Goal: Information Seeking & Learning: Find specific fact

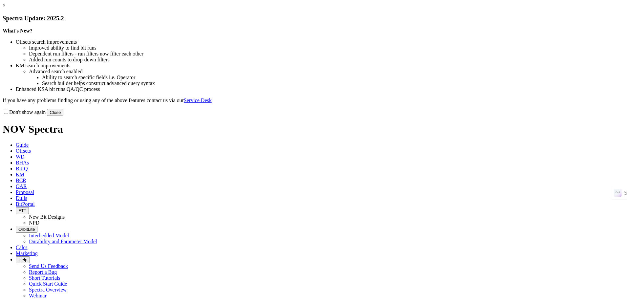
click at [63, 116] on button "Close" at bounding box center [55, 112] width 16 height 7
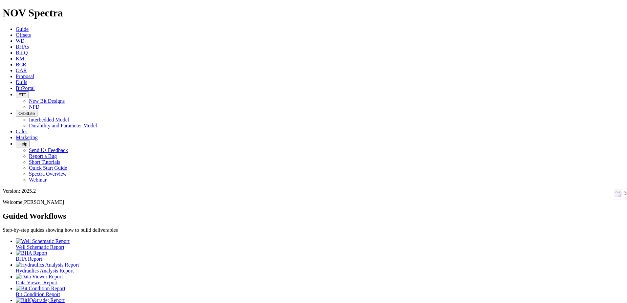
click at [16, 32] on icon at bounding box center [16, 35] width 0 height 6
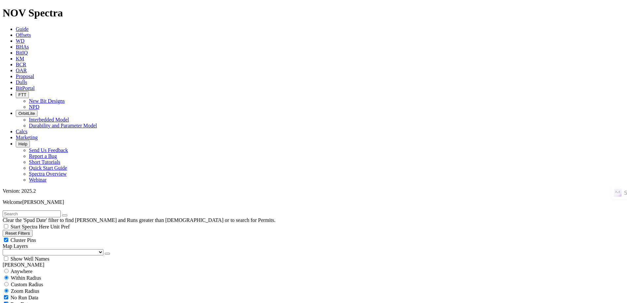
click at [57, 210] on input "text" at bounding box center [32, 213] width 58 height 7
type input "UZ695"
click at [32, 269] on span "Anywhere" at bounding box center [22, 272] width 22 height 6
radio input "true"
radio input "false"
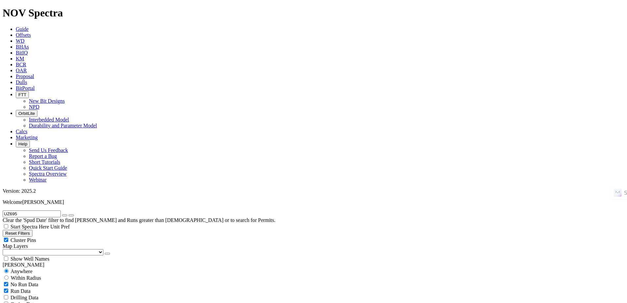
drag, startPoint x: 80, startPoint y: 26, endPoint x: 75, endPoint y: 26, distance: 5.0
click at [67, 214] on button "button" at bounding box center [64, 215] width 5 height 2
radio input "false"
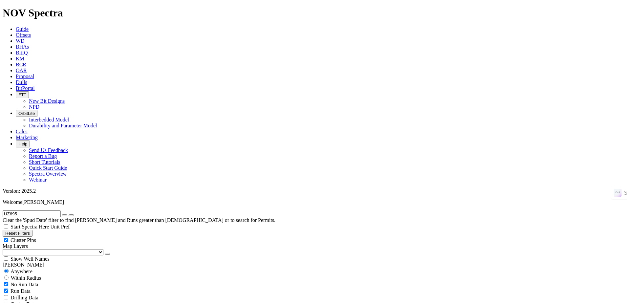
radio input "true"
click at [61, 210] on input "text" at bounding box center [32, 213] width 58 height 7
paste input "IXACHI 12"
type input "IXACHI 12"
click at [28, 269] on span "Anywhere" at bounding box center [22, 272] width 22 height 6
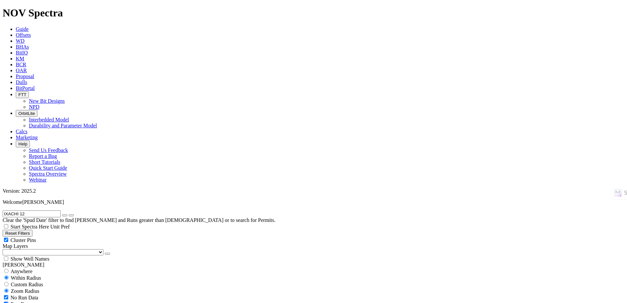
radio input "true"
radio input "false"
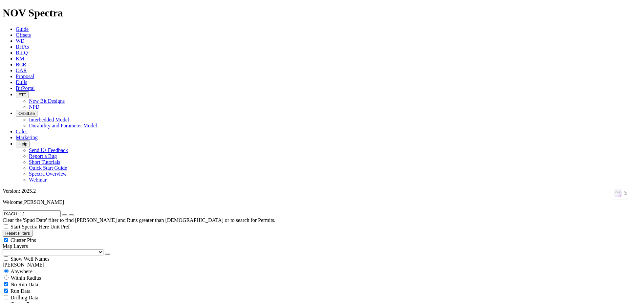
click at [65, 215] on icon "button" at bounding box center [65, 215] width 0 height 0
radio input "false"
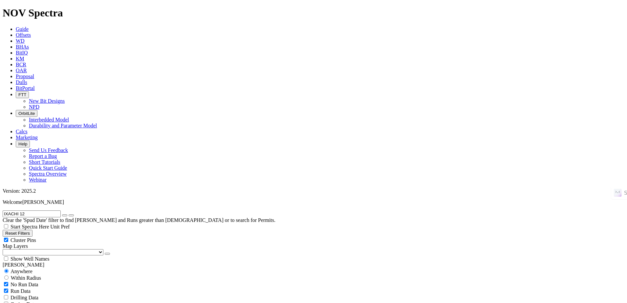
radio input "true"
click at [61, 210] on input "text" at bounding box center [32, 213] width 58 height 7
paste input "YAXCHE-65 ST"
type input "YAXCHE-65 ST"
click at [32, 269] on span "Anywhere" at bounding box center [22, 272] width 22 height 6
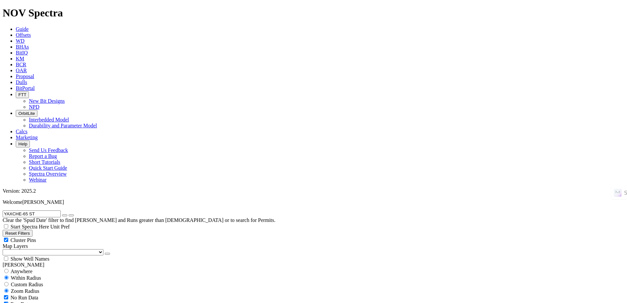
radio input "true"
radio input "false"
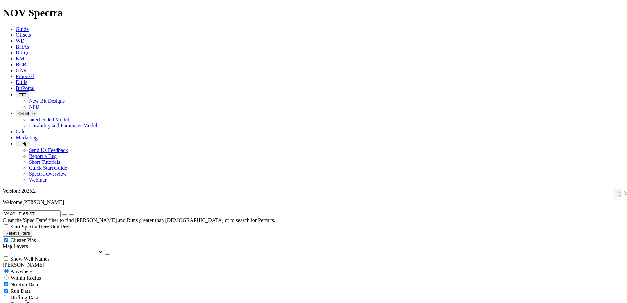
drag, startPoint x: 82, startPoint y: 28, endPoint x: 71, endPoint y: 27, distance: 11.2
click at [67, 214] on button "button" at bounding box center [64, 215] width 5 height 2
radio input "false"
radio input "true"
click at [59, 210] on input "text" at bounding box center [32, 213] width 58 height 7
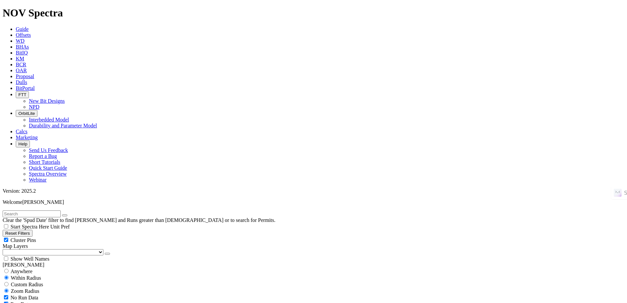
paste input "PY_3P3"
type input "PY_3P3"
click at [34, 268] on div "Anywhere" at bounding box center [314, 271] width 622 height 7
radio input "true"
radio input "false"
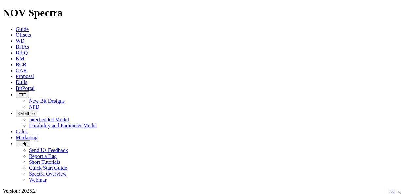
radio input "false"
radio input "true"
paste input "YT_2I06"
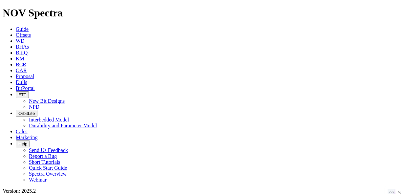
type input "YT_2I06"
radio input "true"
radio input "false"
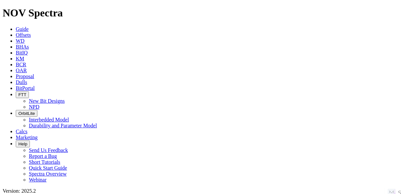
scroll to position [0, 0]
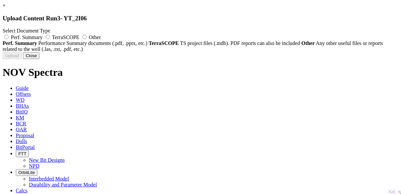
click at [44, 40] on label "Perf. Summary" at bounding box center [23, 37] width 41 height 6
click at [9, 39] on input "Perf. Summary" at bounding box center [6, 37] width 4 height 4
radio input "true"
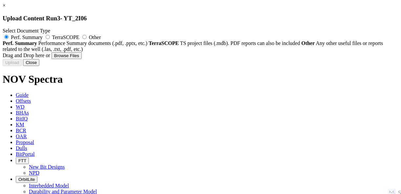
click at [79, 37] on span "TerraSCOPE" at bounding box center [65, 37] width 27 height 6
click at [50, 37] on input "TerraSCOPE" at bounding box center [48, 37] width 4 height 4
radio input "true"
radio input "false"
click at [101, 36] on span "Other" at bounding box center [95, 37] width 12 height 6
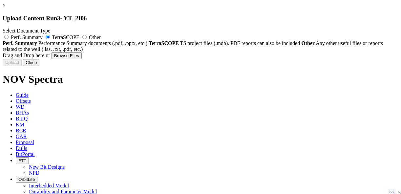
click at [87, 36] on input "Other" at bounding box center [84, 37] width 4 height 4
radio input "true"
radio input "false"
click at [260, 52] on div "Select Document Type Perf. Summary TerraSCOPE Other Perf. Summary Performance S…" at bounding box center [201, 40] width 396 height 24
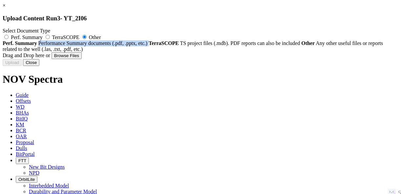
click at [260, 52] on div "Select Document Type Perf. Summary TerraSCOPE Other Perf. Summary Performance S…" at bounding box center [201, 40] width 396 height 24
click at [6, 8] on link "×" at bounding box center [4, 6] width 3 height 6
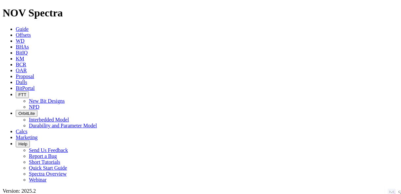
radio input "false"
radio input "true"
paste input "YAXCHE 69"
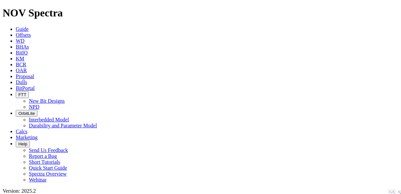
type input "YAXCHE 69"
radio input "true"
radio input "false"
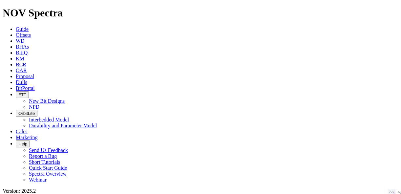
scroll to position [131, 0]
radio input "false"
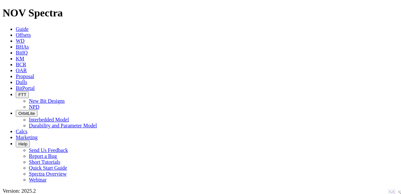
radio input "true"
paste input "LANCETFISH-1"
type input "LANCETFISH-1"
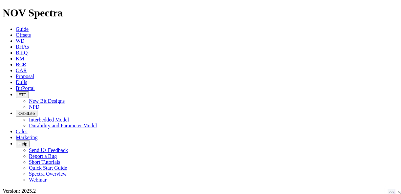
paste input "LANCETFISH-1"
type input "LANCETFISH-1"
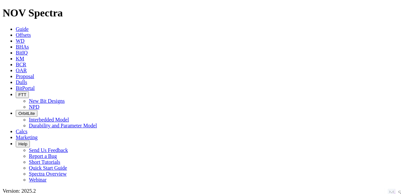
radio input "true"
radio input "false"
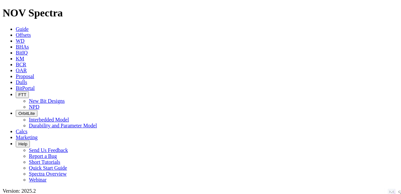
scroll to position [105, 0]
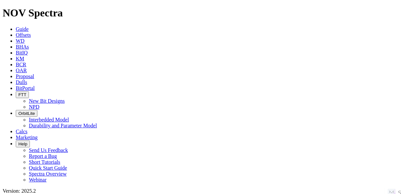
radio input "false"
radio input "true"
paste input "SOL-2"
type input "SOL-2"
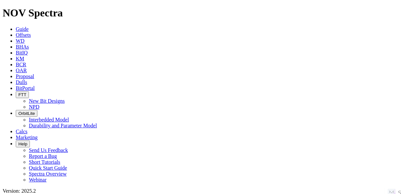
radio input "true"
radio input "false"
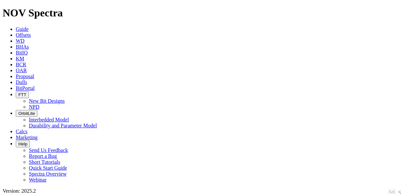
scroll to position [158, 0]
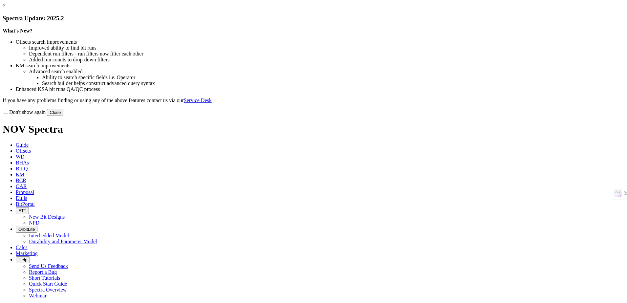
click at [63, 116] on button "Close" at bounding box center [55, 112] width 16 height 7
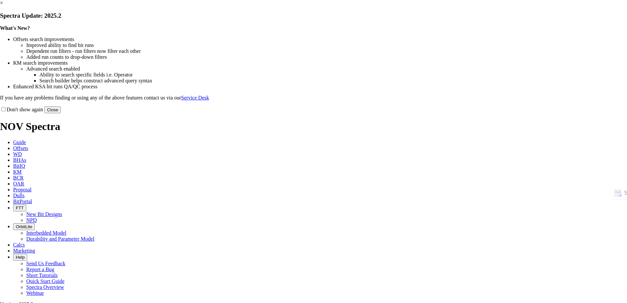
click at [61, 113] on button "Close" at bounding box center [52, 109] width 16 height 7
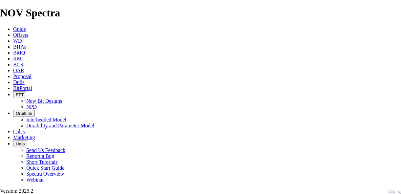
scroll to position [159, 0]
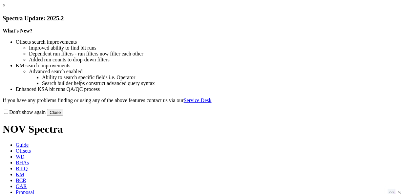
click at [63, 116] on button "Close" at bounding box center [55, 112] width 16 height 7
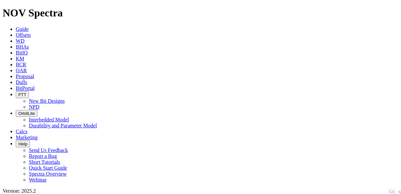
scroll to position [105, 0]
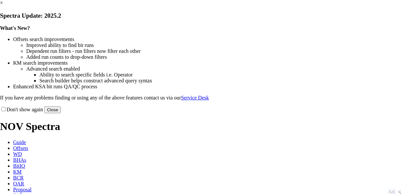
click at [61, 113] on button "Close" at bounding box center [52, 109] width 16 height 7
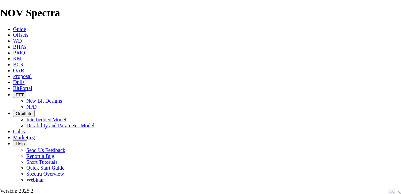
drag, startPoint x: 389, startPoint y: 66, endPoint x: 42, endPoint y: 164, distance: 360.0
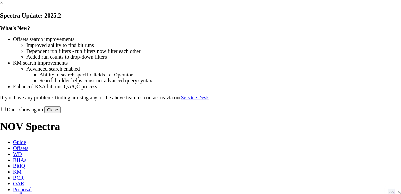
click at [61, 113] on button "Close" at bounding box center [52, 109] width 16 height 7
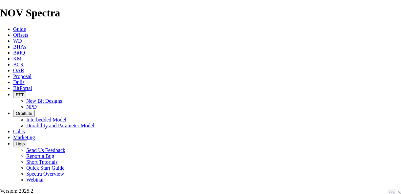
scroll to position [185, 0]
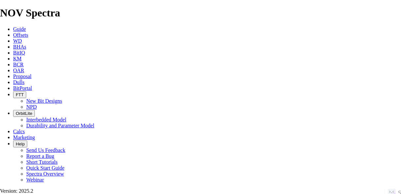
click at [28, 32] on span "Offsets" at bounding box center [20, 35] width 15 height 6
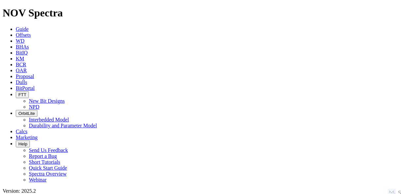
paste input "UNIVERSITY 35-19B 5D"
type input "UNIVERSITY 35-19B 5D"
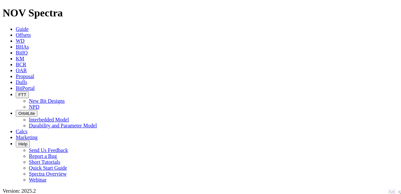
radio input "true"
radio input "false"
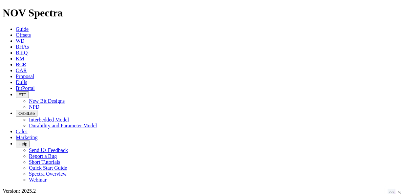
radio input "false"
radio input "true"
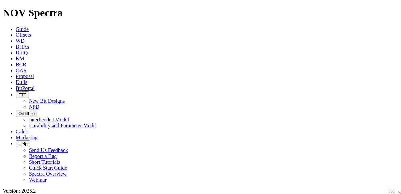
paste input "SITRA C41-1"
type input "SITRA C41-1"
radio input "true"
radio input "false"
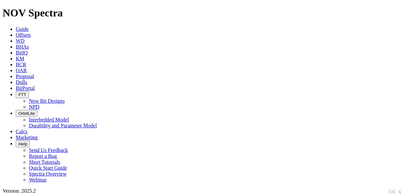
scroll to position [105, 0]
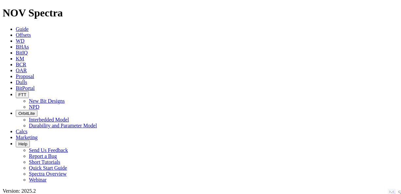
radio input "false"
radio input "true"
paste input "KOOLSTRA 22W-30-02"
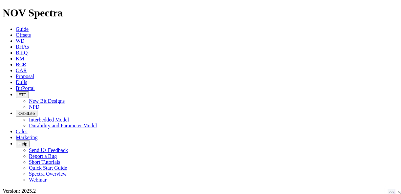
type input "KOOLSTRA 22W-30-02"
radio input "true"
radio input "false"
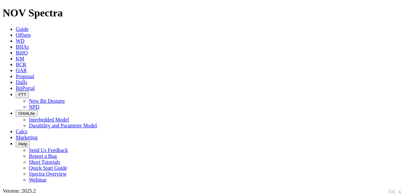
radio input "false"
radio input "true"
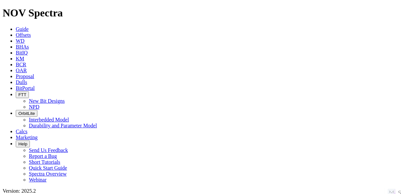
paste input "INTERCHANGE A S22-30-12N"
type input "INTERCHANGE A S22-30-12N"
radio input "true"
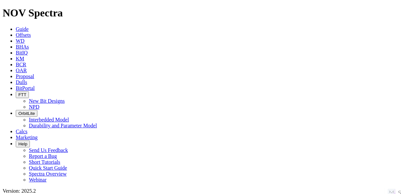
radio input "false"
drag, startPoint x: 80, startPoint y: 26, endPoint x: 72, endPoint y: 32, distance: 10.3
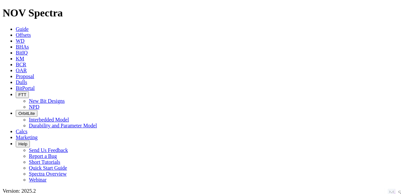
radio input "false"
radio input "true"
paste input "STATE NORTH PLATTE F-36 FED 25N-10-02"
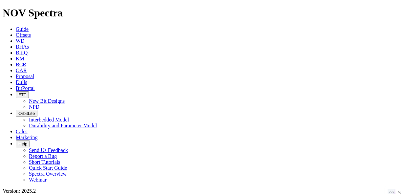
scroll to position [0, 17]
type input "STATE NORTH PLATTE F-36 FED 25N-10-02"
radio input "true"
radio input "false"
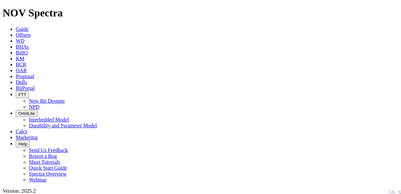
radio input "false"
radio input "true"
paste input "SHELTON 25W-25-03"
type input "SHELTON 25W-25-03"
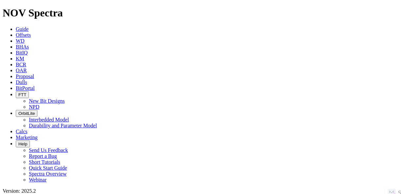
radio input "true"
radio input "false"
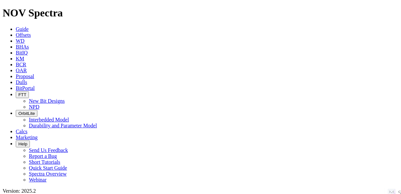
radio input "false"
radio input "true"
paste input "JESSER EAST 3E-20-02"
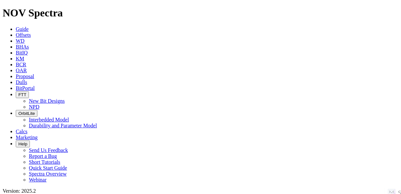
type input "JESSER EAST 3E-20-02"
drag, startPoint x: 322, startPoint y: 46, endPoint x: 316, endPoint y: 47, distance: 5.3
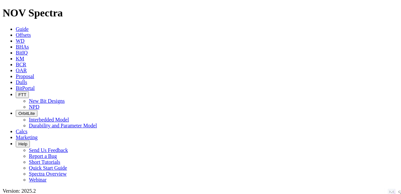
radio input "true"
radio input "false"
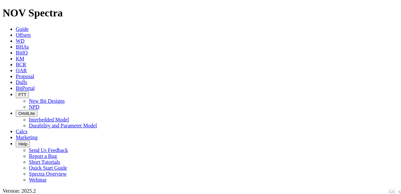
radio input "false"
radio input "true"
paste input "PROSPER FARMS 4-65 2-1-6 1BH"
type input "PROSPER FARMS 4-65 2-1-6 1BH"
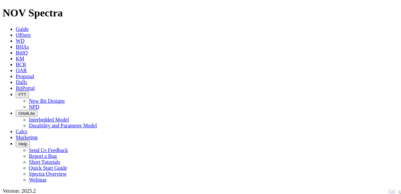
radio input "true"
radio input "false"
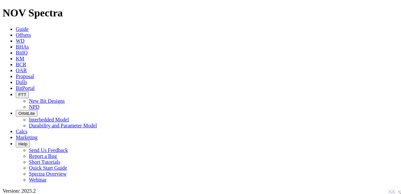
radio input "false"
radio input "true"
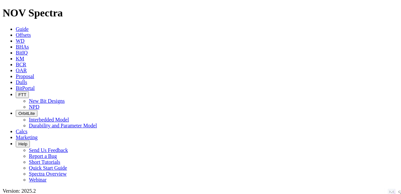
paste input "INTERCHANGE A S22-30-5N"
type input "INTERCHANGE A S22-30-5N"
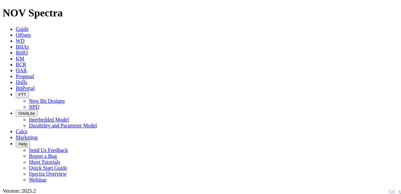
radio input "true"
radio input "false"
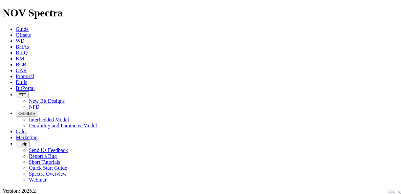
drag, startPoint x: 77, startPoint y: 28, endPoint x: 63, endPoint y: 28, distance: 14.8
radio input "false"
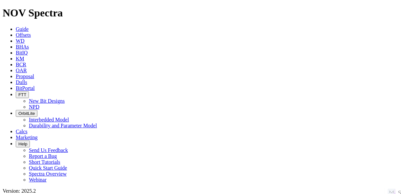
radio input "true"
paste input "KING 3-65 28-29 4AH"
type input "KING 3-65 28-29 4AH"
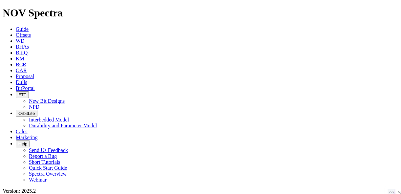
radio input "true"
radio input "false"
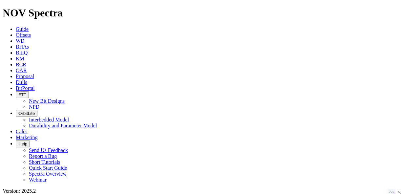
scroll to position [92, 0]
radio input "false"
radio input "true"
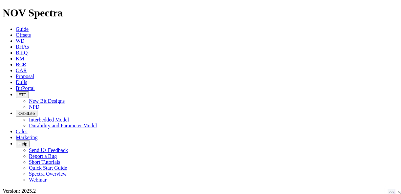
paste input "PROSPER FARMS 4-65 2-1-6 3BH"
type input "PROSPER FARMS 4-65 2-1-6 3BH"
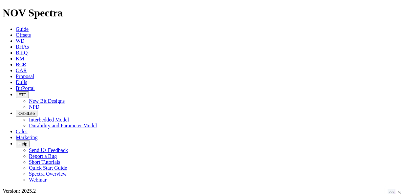
radio input "true"
radio input "false"
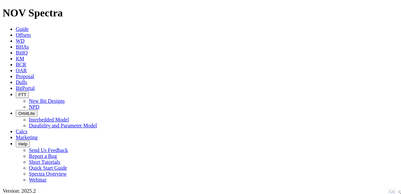
radio input "false"
radio input "true"
paste input "STATE PIKES 4-65 36-31-32 3BH"
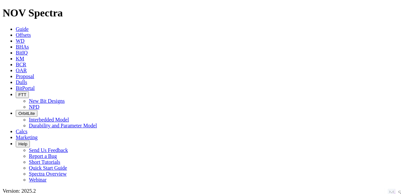
type input "STATE PIKES 4-65 36-31-32 3BH"
drag, startPoint x: 33, startPoint y: 103, endPoint x: 65, endPoint y: 80, distance: 38.6
radio input "true"
radio input "false"
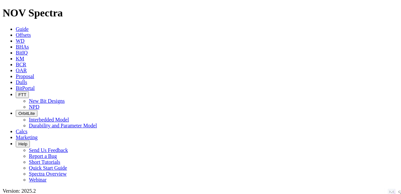
radio input "false"
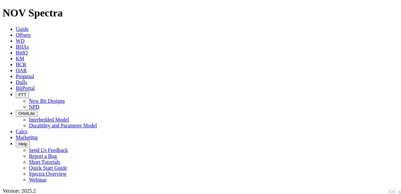
radio input "true"
paste input "KING 3-65 28-29 4AH"
type input "KING 3-65 28-29 4AH"
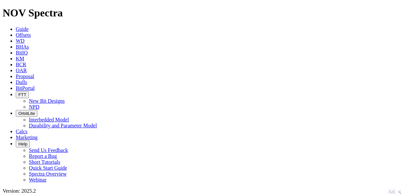
radio input "true"
radio input "false"
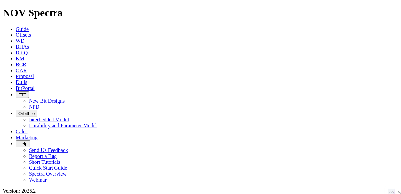
radio input "false"
radio input "true"
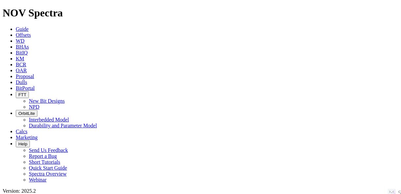
paste input "PROSPER FARMS 4-65 2-1-6 3AH"
type input "PROSPER FARMS 4-65 2-1-6 3AH"
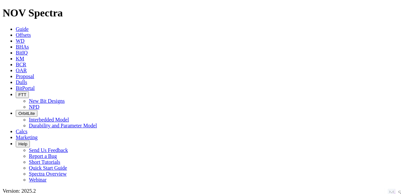
radio input "true"
radio input "false"
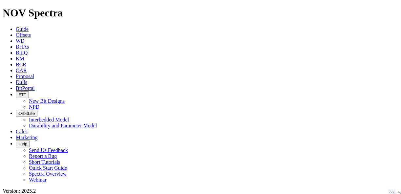
radio input "false"
radio input "true"
paste input "INTERCHANGE A S22-30-9N"
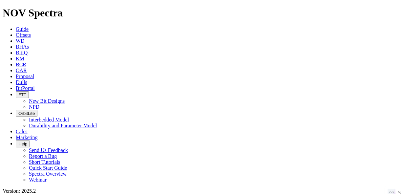
type input "INTERCHANGE A S22-30-9N"
radio input "true"
radio input "false"
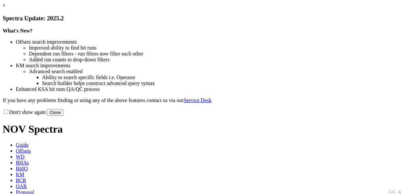
click at [63, 116] on button "Close" at bounding box center [55, 112] width 16 height 7
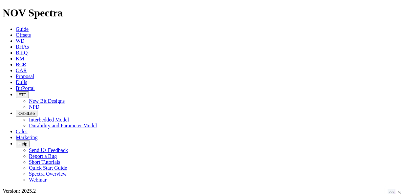
scroll to position [53, 0]
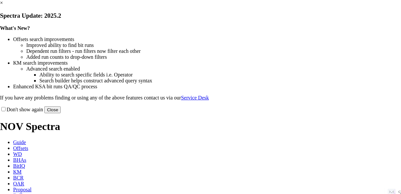
click at [61, 113] on button "Close" at bounding box center [52, 109] width 16 height 7
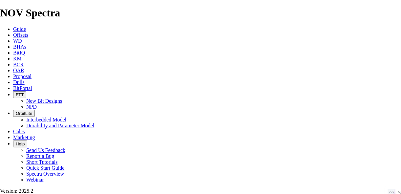
click at [25, 32] on span "Offsets" at bounding box center [20, 35] width 15 height 6
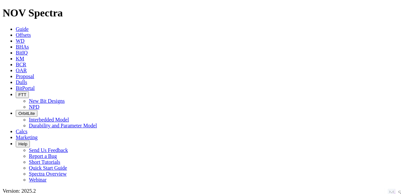
type input "CIBIX 40"
radio input "true"
radio input "false"
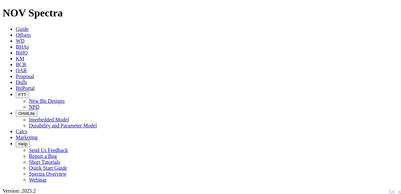
scroll to position [55, 0]
drag, startPoint x: 77, startPoint y: 28, endPoint x: 70, endPoint y: 29, distance: 7.0
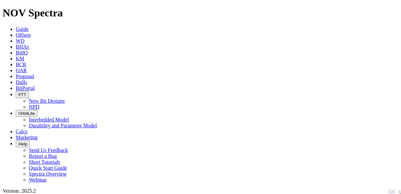
radio input "false"
radio input "true"
paste input "VERA 2 03MS"
type input "VERA 2 03MS"
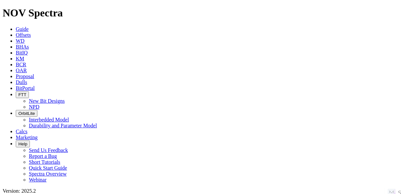
radio input "true"
radio input "false"
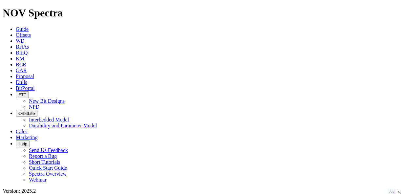
radio input "false"
radio input "true"
paste input "QA-5"
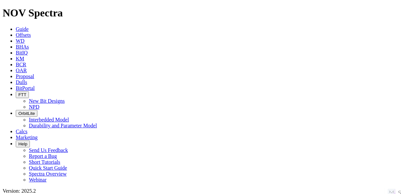
type input "QA-5"
radio input "true"
radio input "false"
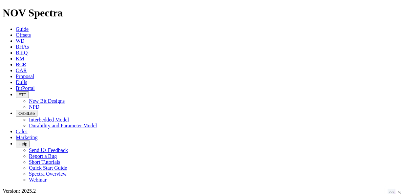
radio input "false"
radio input "true"
paste input "30/07a-R1"
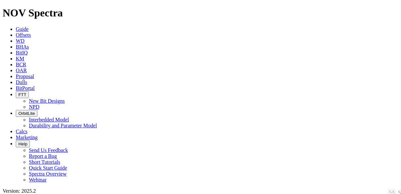
type input "30/07a-R1"
radio input "true"
radio input "false"
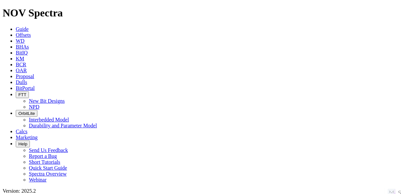
scroll to position [105, 0]
radio input "false"
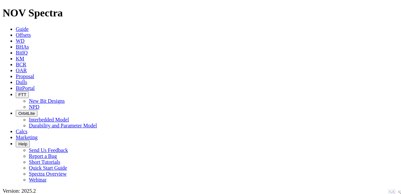
radio input "true"
paste input "DMMM-632"
type input "DMMM-632"
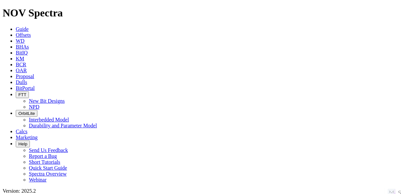
radio input "true"
radio input "false"
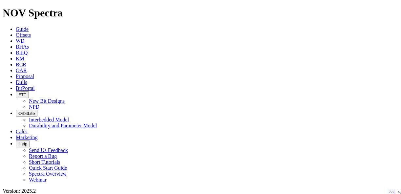
radio input "false"
radio input "true"
type input "10/10/23"
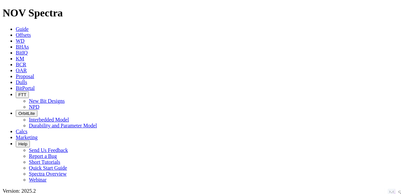
type input "10/10/25"
paste input "DMMM-632"
type input "DMMM-632"
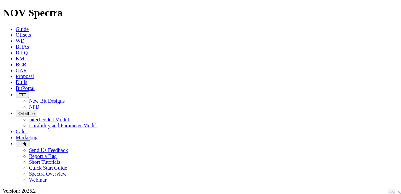
radio input "true"
radio input "false"
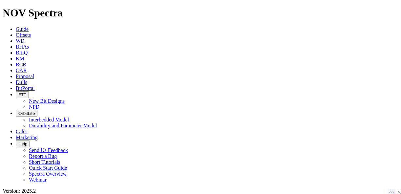
radio input "true"
paste input "30/07a-R1"
type input "30/07a-R1"
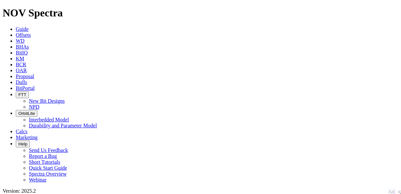
radio input "true"
radio input "false"
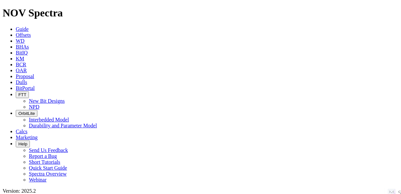
radio input "false"
radio input "true"
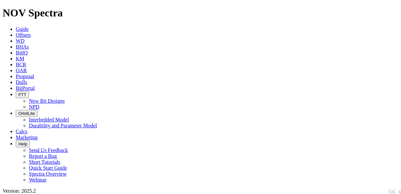
radio input "false"
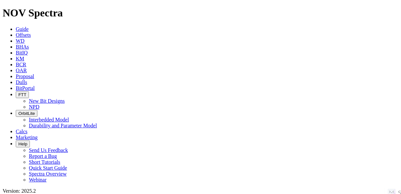
radio input "false"
radio input "true"
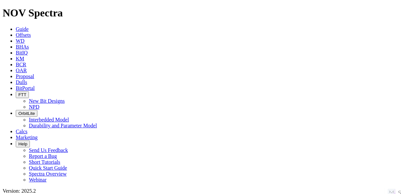
paste input "UZ692"
type input "UZ692"
radio input "true"
radio input "false"
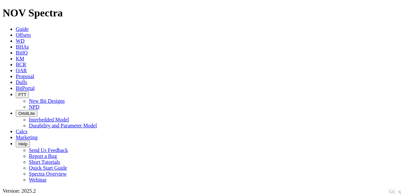
radio input "false"
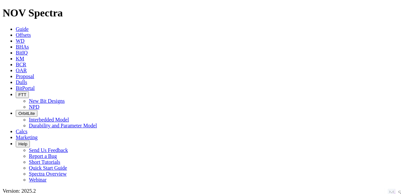
radio input "true"
paste input "CANVASBACK 32-2HN"
type input "CANVASBACK 32-2HN"
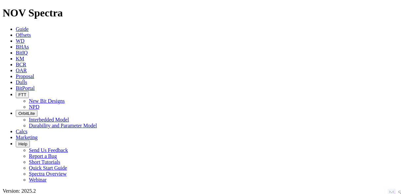
radio input "true"
radio input "false"
radio input "true"
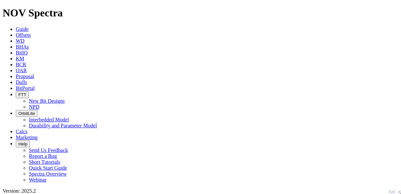
scroll to position [246, 0]
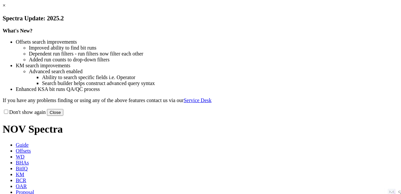
click at [63, 116] on button "Close" at bounding box center [55, 112] width 16 height 7
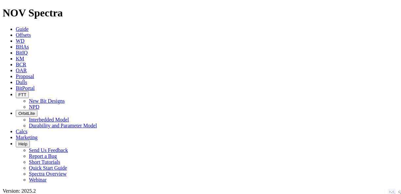
scroll to position [53, 0]
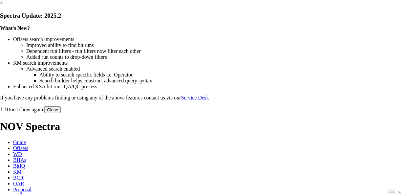
click at [61, 113] on button "Close" at bounding box center [52, 109] width 16 height 7
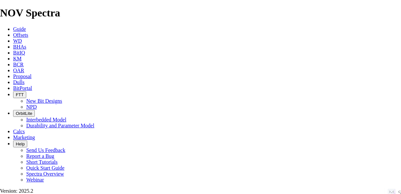
scroll to position [1, 0]
drag, startPoint x: 383, startPoint y: 65, endPoint x: 44, endPoint y: 166, distance: 354.2
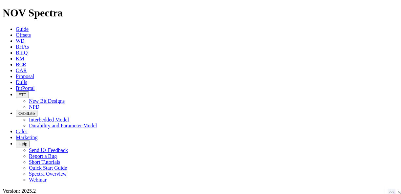
radio input "false"
radio input "true"
paste input "ELDER 8Y-HNA-02-07-65"
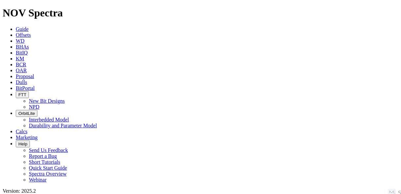
type input "ELDER 8Y-HNA-02-07-65"
radio input "true"
radio input "false"
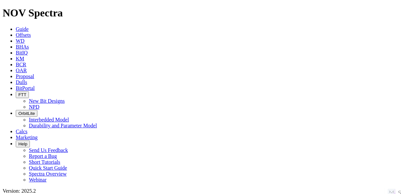
radio input "false"
radio input "true"
paste input "KODAK SOUTH 02N"
type input "KODAK SOUTH 02N"
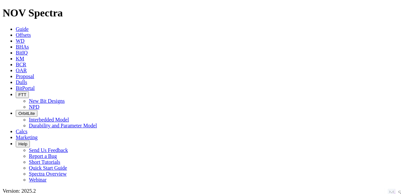
radio input "true"
radio input "false"
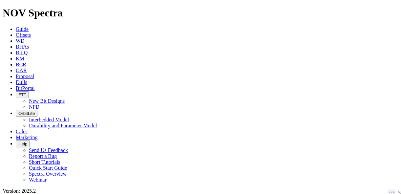
radio input "true"
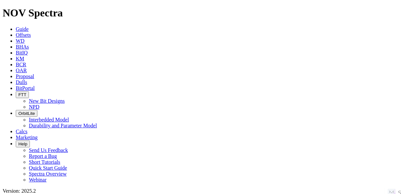
type input "V"
paste input "EASTERN HILLS 4-65 17-18 3EH"
type input "EASTERN HILLS 4-65 17-18 3EH"
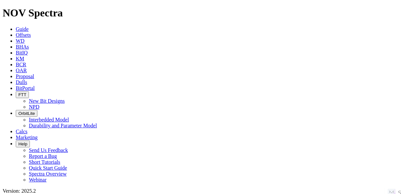
radio input "true"
radio input "false"
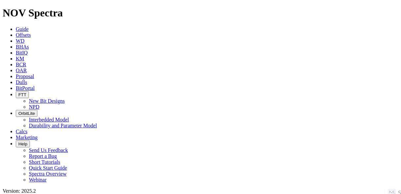
radio input "false"
radio input "true"
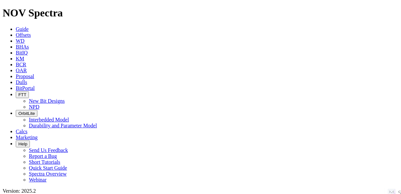
paste input "INTERCHANGE A S22-30-9N"
type input "INTERCHANGE A S22-30-9N"
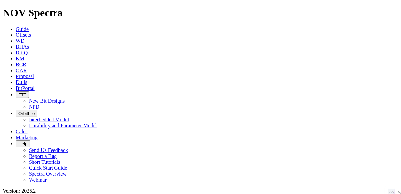
radio input "true"
radio input "false"
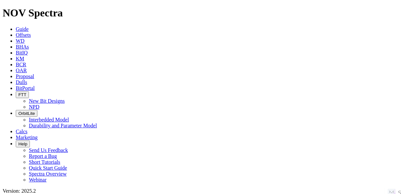
scroll to position [92, 0]
radio input "false"
radio input "true"
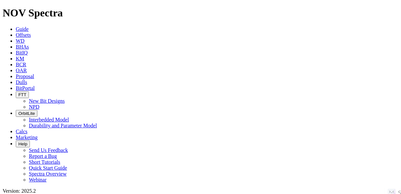
paste input "INTERCHANGE A S22-30-9N"
type input "INTERCHANGE A S22-30-9N"
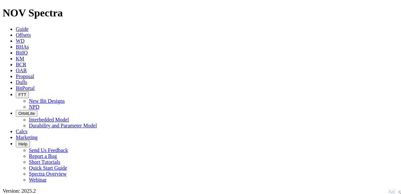
paste input "EASTERN HILLS 4-65 17-18 2EH"
type input "EASTERN HILLS 4-65 17-18 2EH"
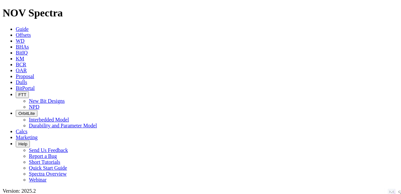
radio input "true"
radio input "false"
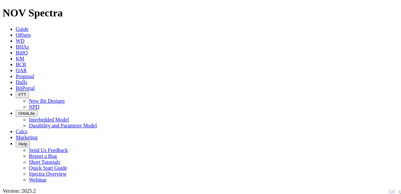
radio input "false"
radio input "true"
paste input "SOUTH CURTIS RANCH 0418MP"
type input "SOUTH CURTIS RANCH 0418MP"
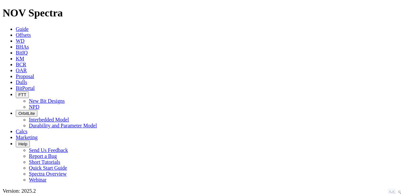
radio input "true"
radio input "false"
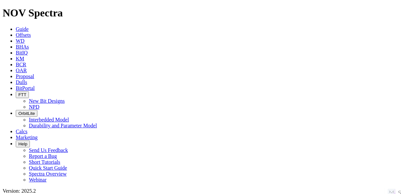
radio input "false"
radio input "true"
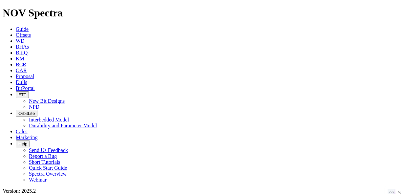
paste input "KODAK SOUTH 08N"
type input "KODAK SOUTH 08N"
radio input "true"
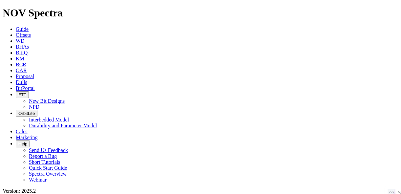
radio input "false"
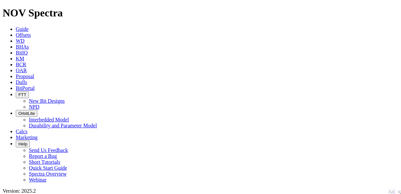
scroll to position [92, 0]
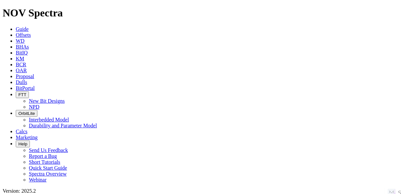
radio input "false"
radio input "true"
paste input "EASTERN HILLS 4-65 17-18 3FH"
type input "EASTERN HILLS 4-65 17-18 3FH"
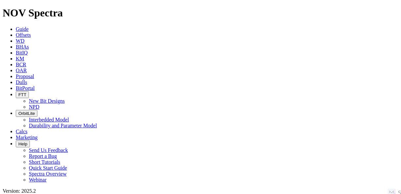
radio input "true"
radio input "false"
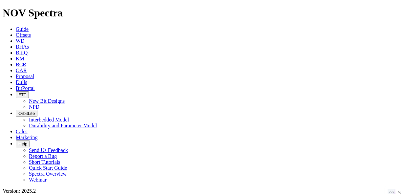
scroll to position [101, 0]
radio input "false"
radio input "true"
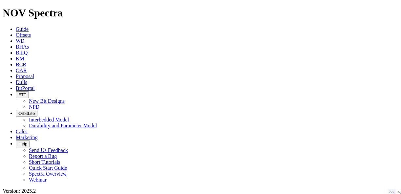
paste input "CHARLIE OREDIGGER 22-25 E 7WA"
type input "CHARLIE OREDIGGER 22-25 E 7WA"
radio input "true"
radio input "false"
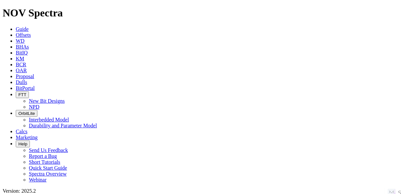
drag, startPoint x: 77, startPoint y: 28, endPoint x: 71, endPoint y: 28, distance: 6.6
radio input "false"
radio input "true"
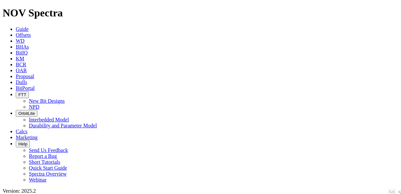
paste input "KODAK SOUTH 07C"
type input "KODAK SOUTH 07C"
radio input "true"
radio input "false"
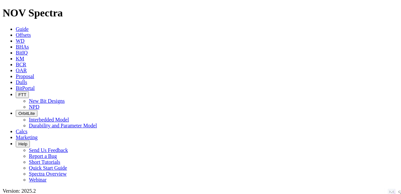
drag, startPoint x: 79, startPoint y: 28, endPoint x: 68, endPoint y: 29, distance: 10.9
radio input "false"
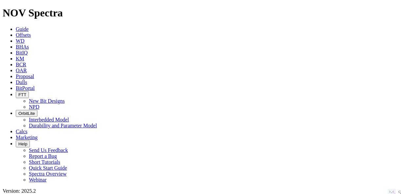
radio input "true"
paste input "ALAMOSA 5-64 5-4-3 2BH"
type input "ALAMOSA 5-64 5-4-3 2BH"
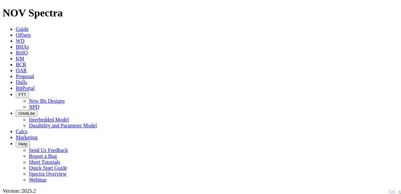
radio input "true"
radio input "false"
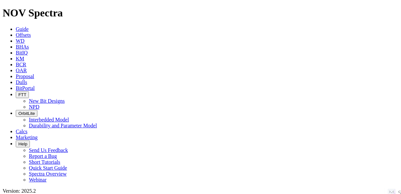
radio input "false"
radio input "true"
paste input "KODAK SOUTH 05N"
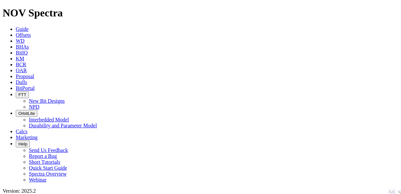
type input "KODAK SOUTH 05N"
radio input "true"
radio input "false"
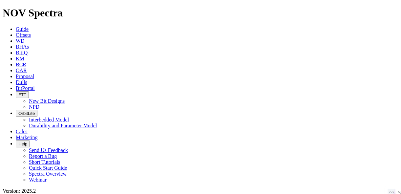
radio input "false"
radio input "true"
paste input "BIJOU 3-65 21-22-23 2BH"
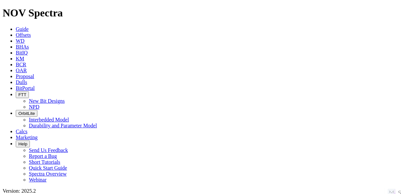
type input "BIJOU 3-65 21-22-23 2BH"
radio input "true"
radio input "false"
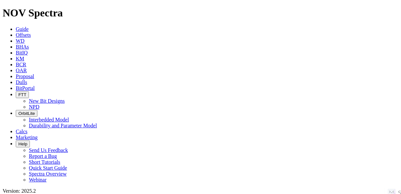
radio input "false"
radio input "true"
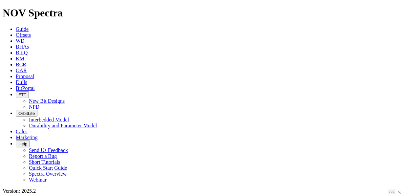
paste input "DITTMER 06H"
type input "DITTMER 06H"
radio input "true"
radio input "false"
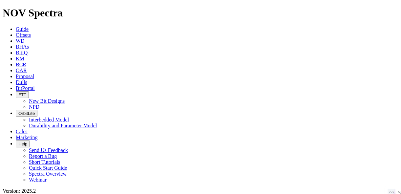
radio input "false"
radio input "true"
paste input "CROW 3-64 29-30 3AH"
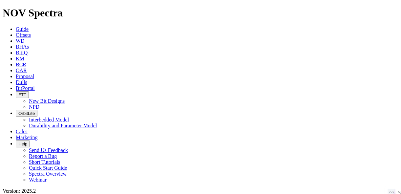
type input "CROW 3-64 29-30 3AH"
radio input "true"
radio input "false"
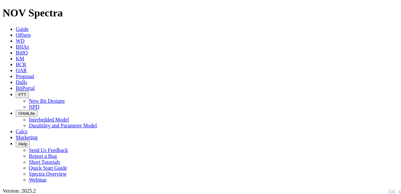
scroll to position [55, 0]
radio input "false"
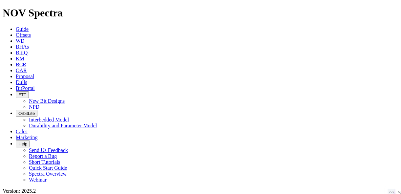
radio input "true"
paste input "INTERCHANGE B S22-30-18N"
type input "INTERCHANGE B S22-30-18N"
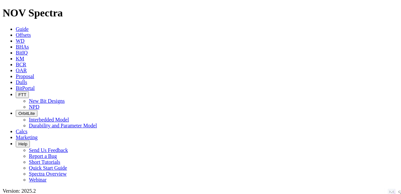
radio input "true"
radio input "false"
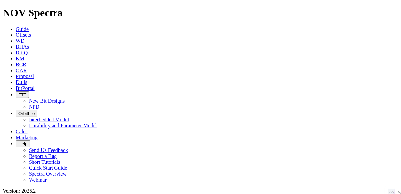
scroll to position [62, 0]
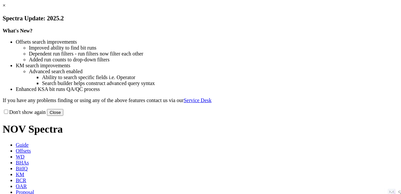
click at [63, 116] on button "Close" at bounding box center [55, 112] width 16 height 7
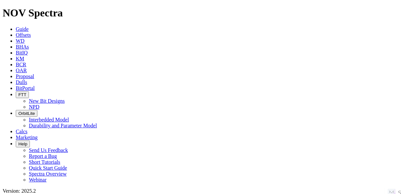
scroll to position [79, 0]
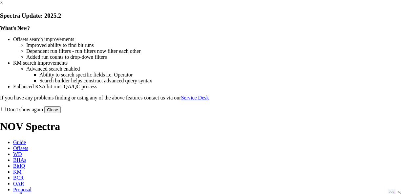
click at [61, 113] on button "Close" at bounding box center [52, 109] width 16 height 7
click at [331, 113] on div "× Spectra Update: 2025.2 What's New? Offsets search improvements Improved abili…" at bounding box center [200, 56] width 401 height 113
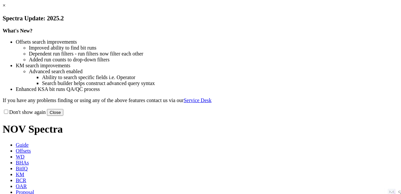
click at [63, 116] on button "Close" at bounding box center [55, 112] width 16 height 7
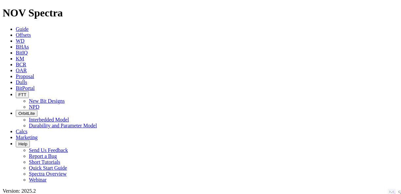
scroll to position [105, 0]
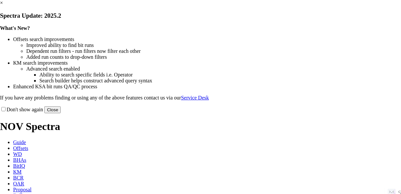
click at [61, 113] on button "Close" at bounding box center [52, 109] width 16 height 7
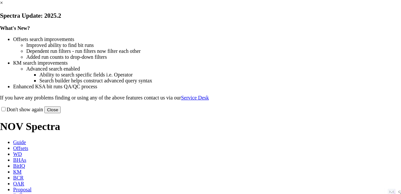
click at [61, 113] on button "Close" at bounding box center [52, 109] width 16 height 7
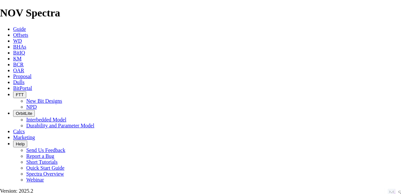
scroll to position [185, 0]
click at [16, 26] on span "Guide" at bounding box center [19, 29] width 13 height 6
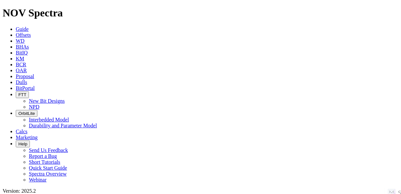
click at [31, 32] on link "Offsets" at bounding box center [23, 35] width 15 height 6
paste input "STATE SEVENTY HOLES 11-14-8HNB"
type input "STATE SEVENTY HOLES 11-14-8HNB"
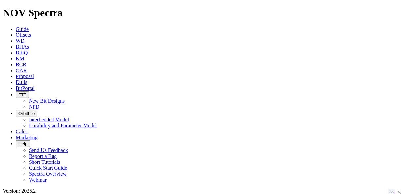
radio input "true"
radio input "false"
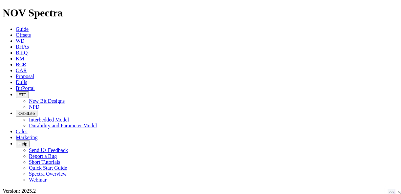
scroll to position [79, 0]
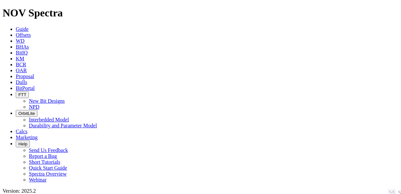
radio input "false"
radio input "true"
paste input "PROPERTY RESERVE 4-65 3-4 1BH"
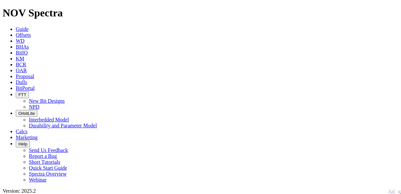
type input "PROPERTY RESERVE 4-65 3-4 1BH"
radio input "true"
radio input "false"
